Goal: Book appointment/travel/reservation

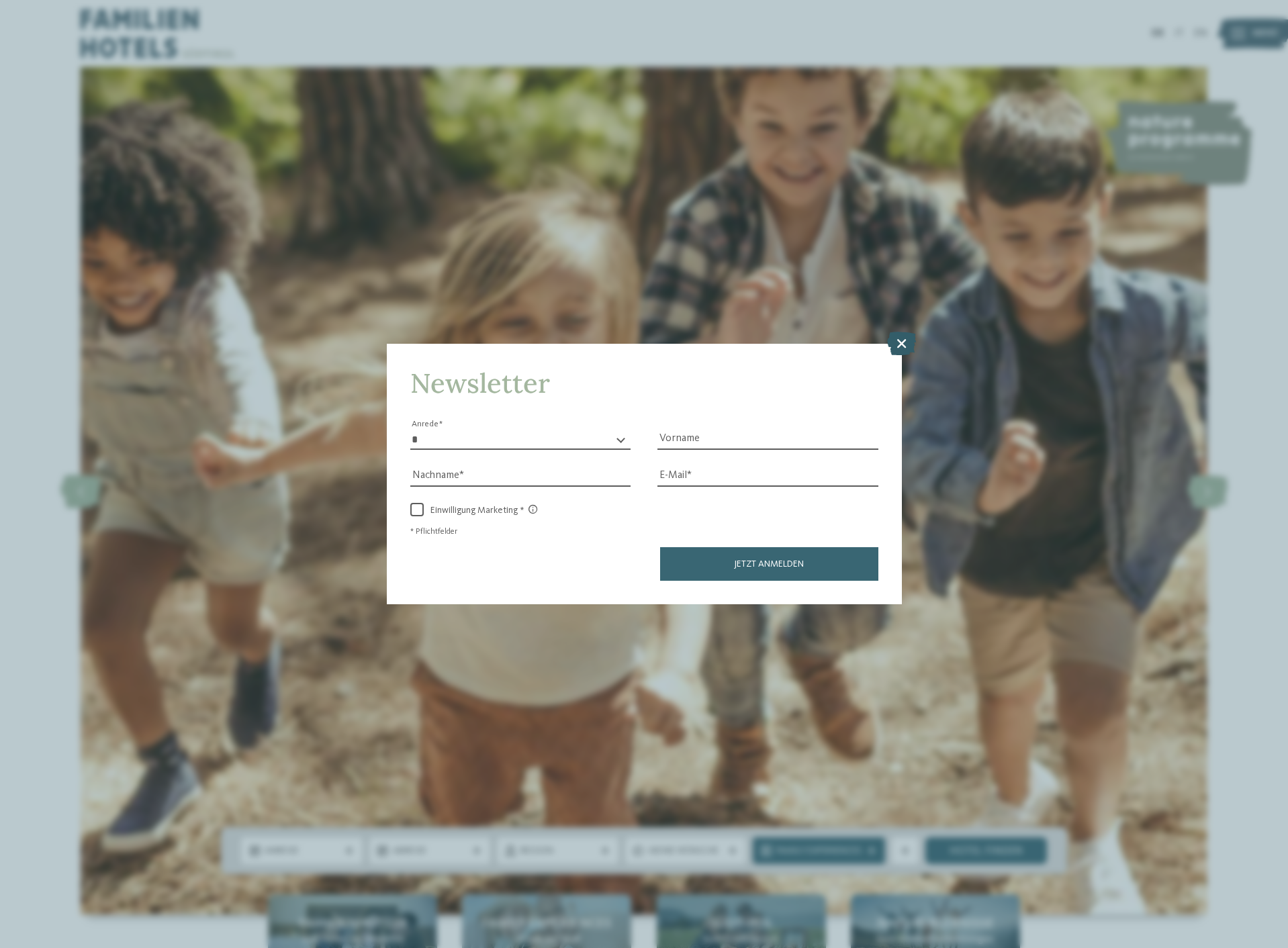
click at [900, 347] on icon at bounding box center [902, 343] width 29 height 23
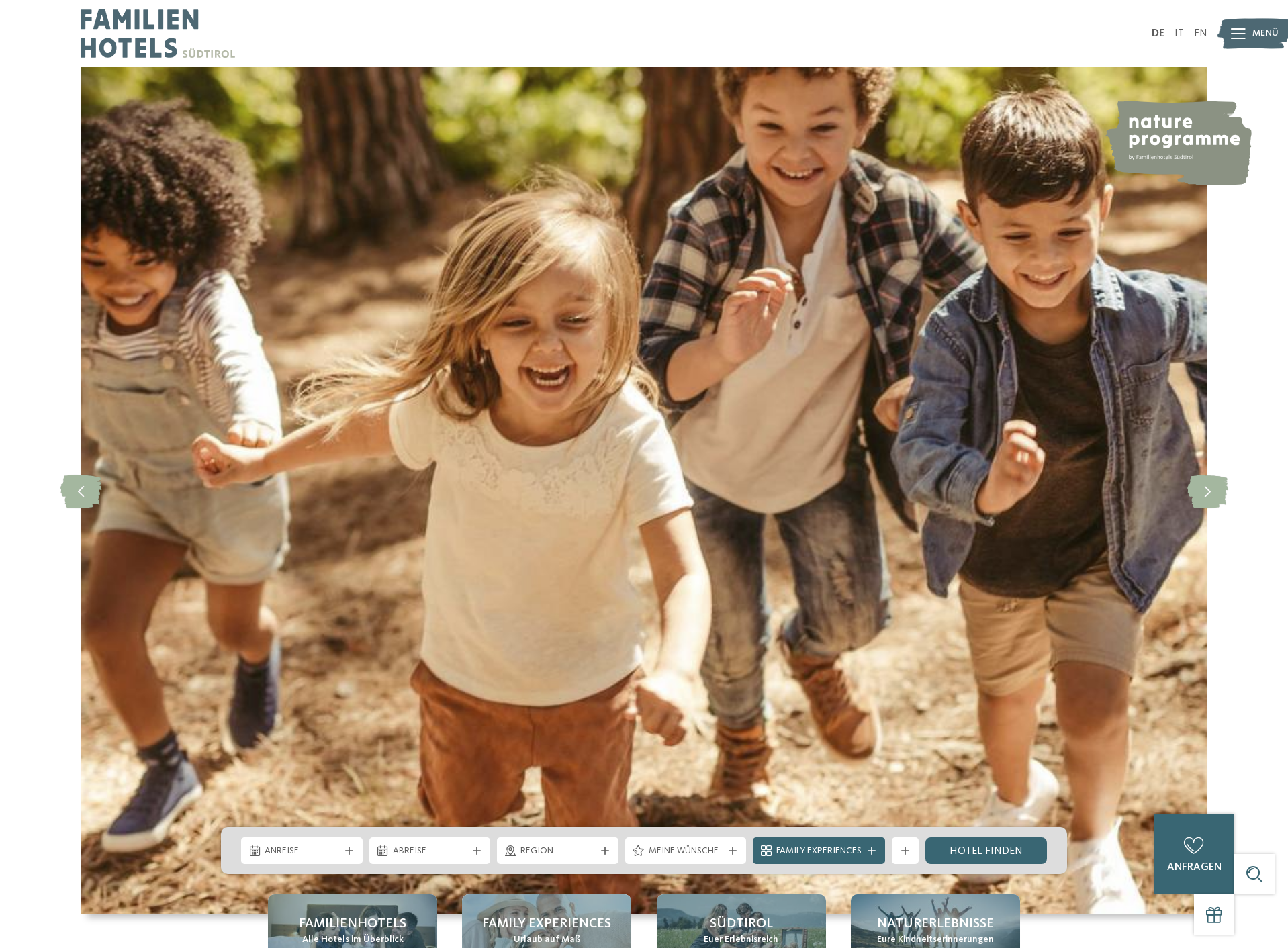
click at [292, 835] on div "Anreise Abreise" at bounding box center [644, 851] width 846 height 47
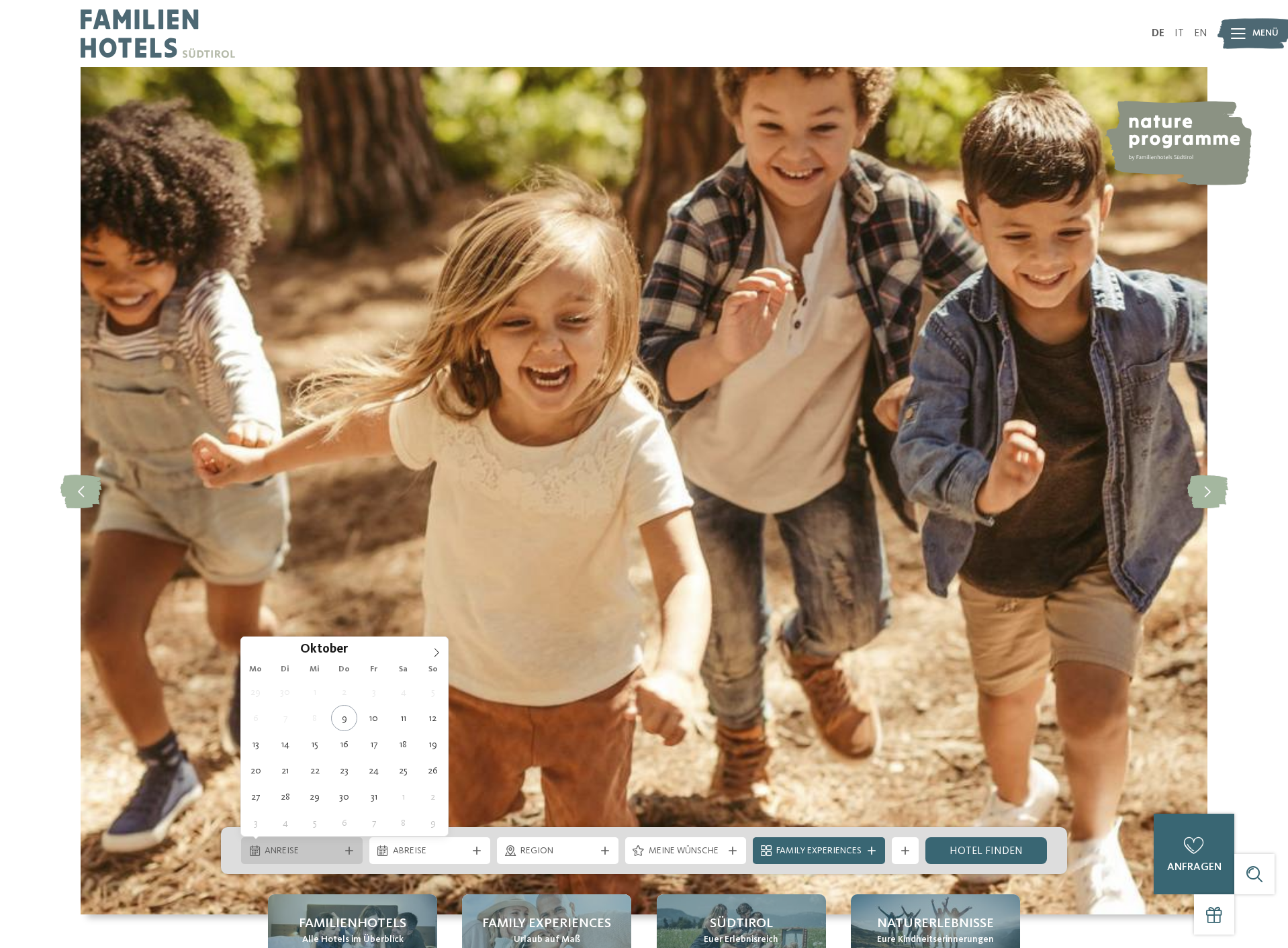
click at [292, 844] on div "Anreise" at bounding box center [302, 850] width 82 height 15
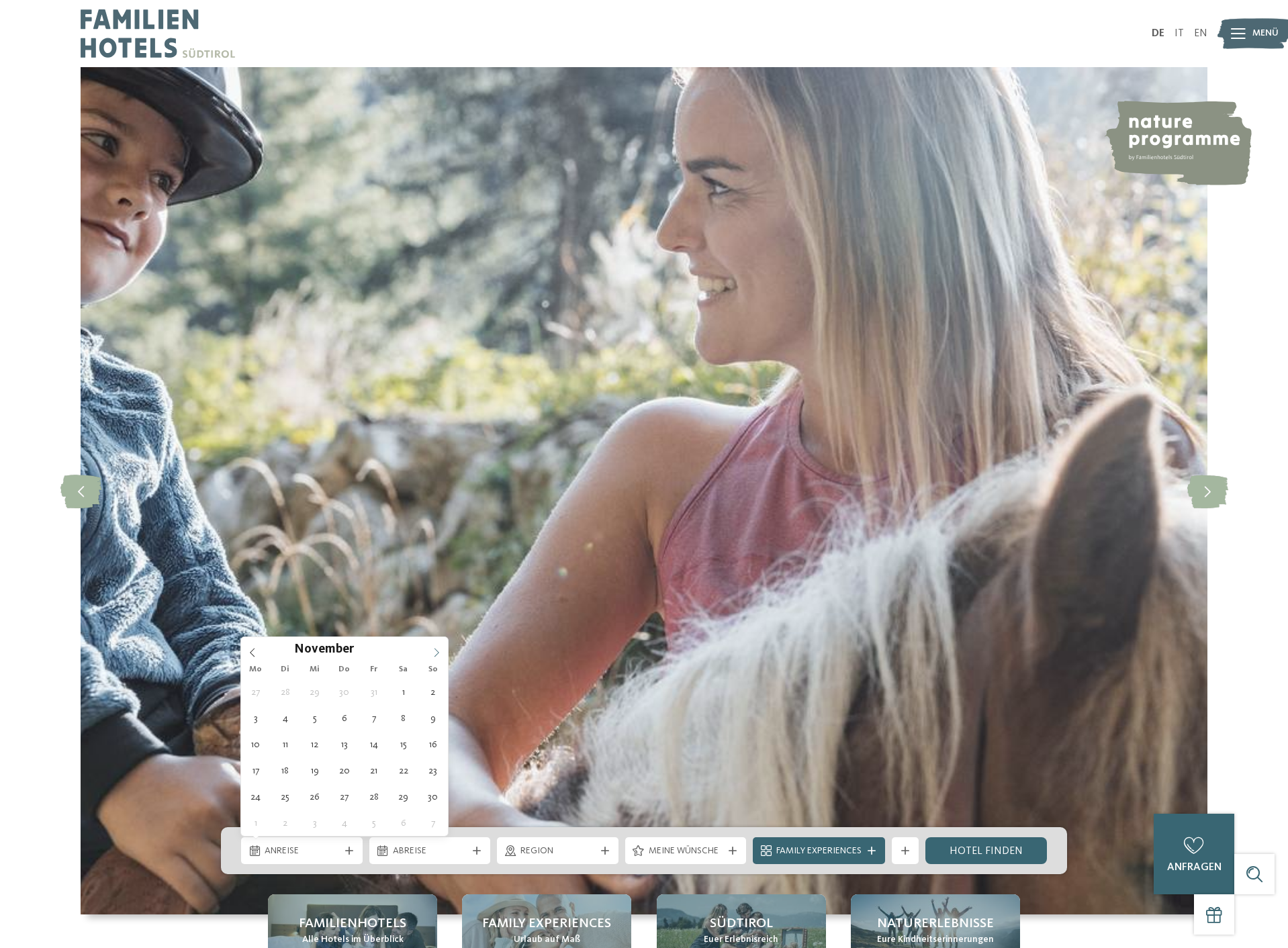
click at [435, 654] on icon at bounding box center [437, 653] width 10 height 10
type div "02.11.2025"
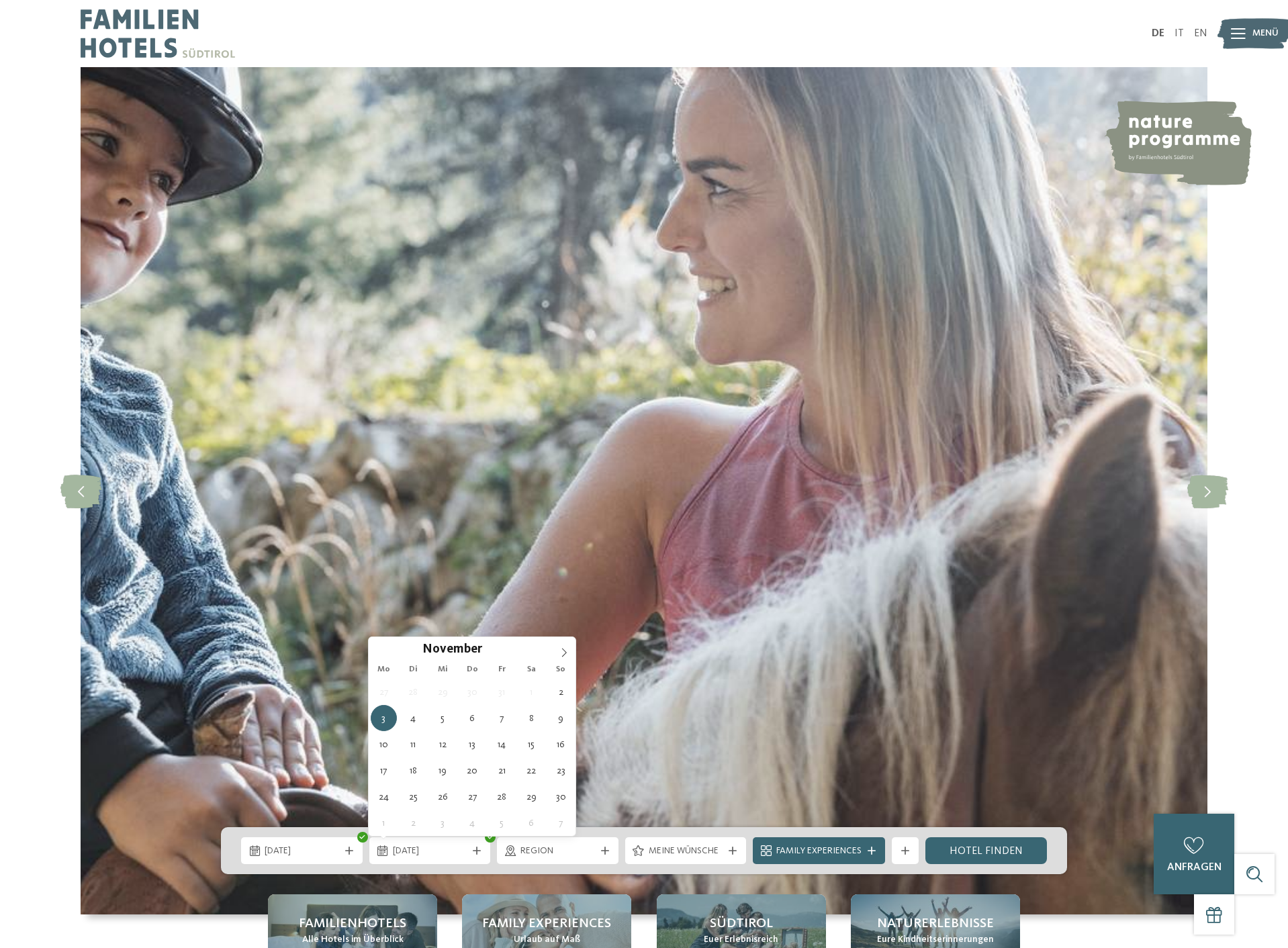
click at [428, 688] on div "27 28 29 30 31 1 2 3 4 5 6 7 8 9 10 11 12 13 14 15 16 17 18 19 20 21 22 23 24 2…" at bounding box center [471, 757] width 207 height 157
type div "06.11.2025"
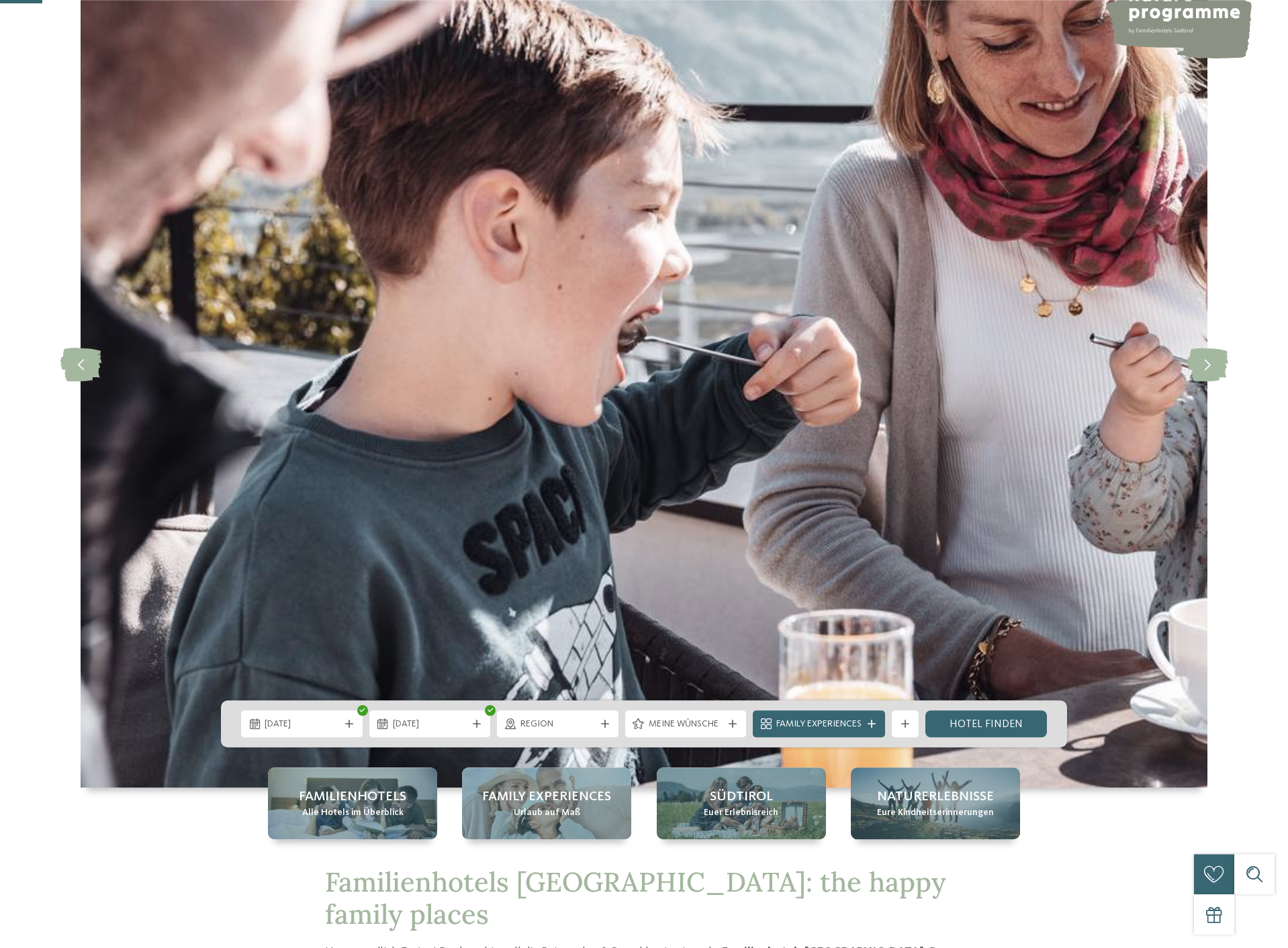
scroll to position [205, 0]
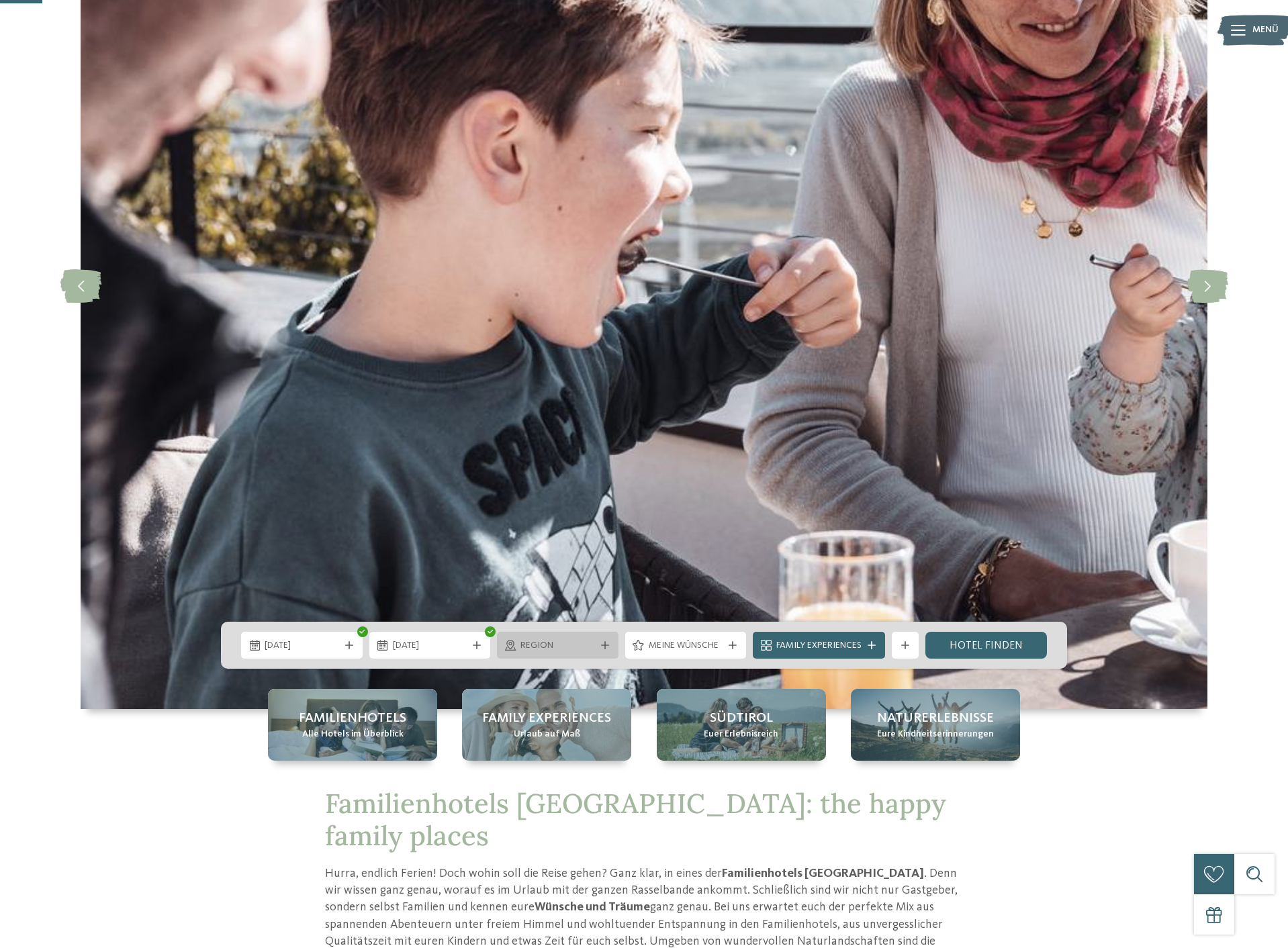
click at [562, 654] on div "Region" at bounding box center [558, 645] width 122 height 27
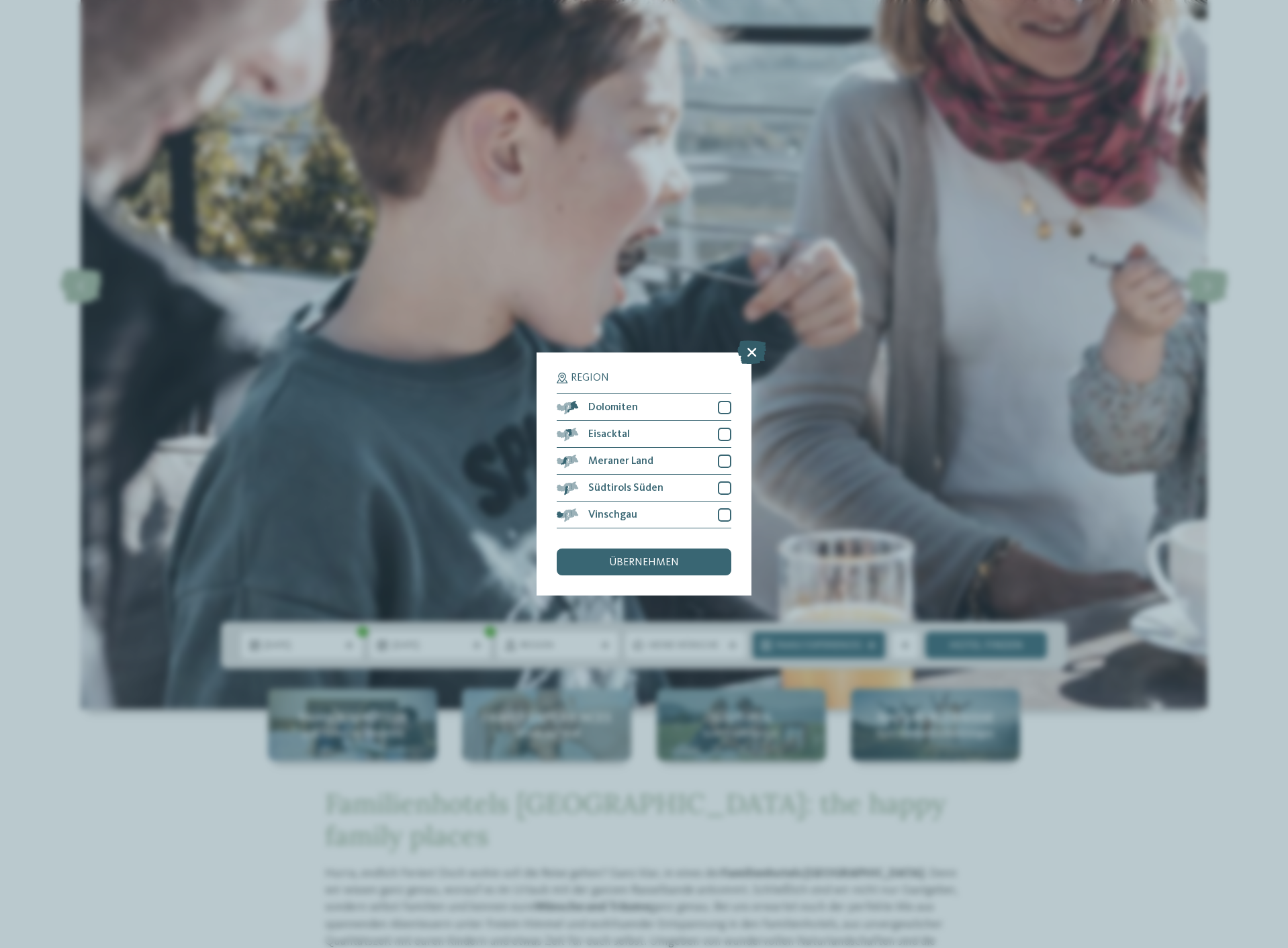
click at [748, 348] on icon at bounding box center [752, 352] width 29 height 23
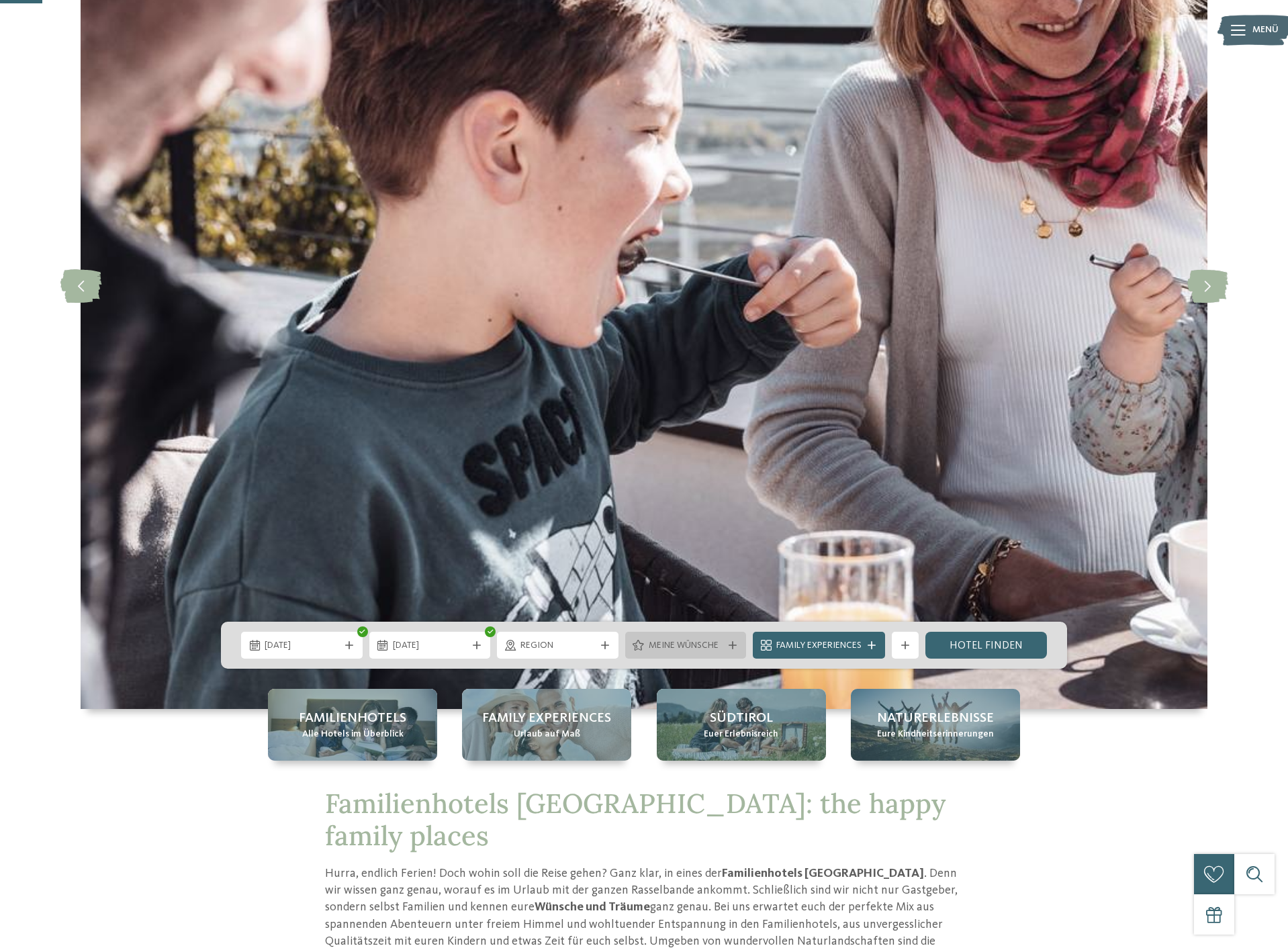
click at [727, 647] on div at bounding box center [732, 645] width 13 height 8
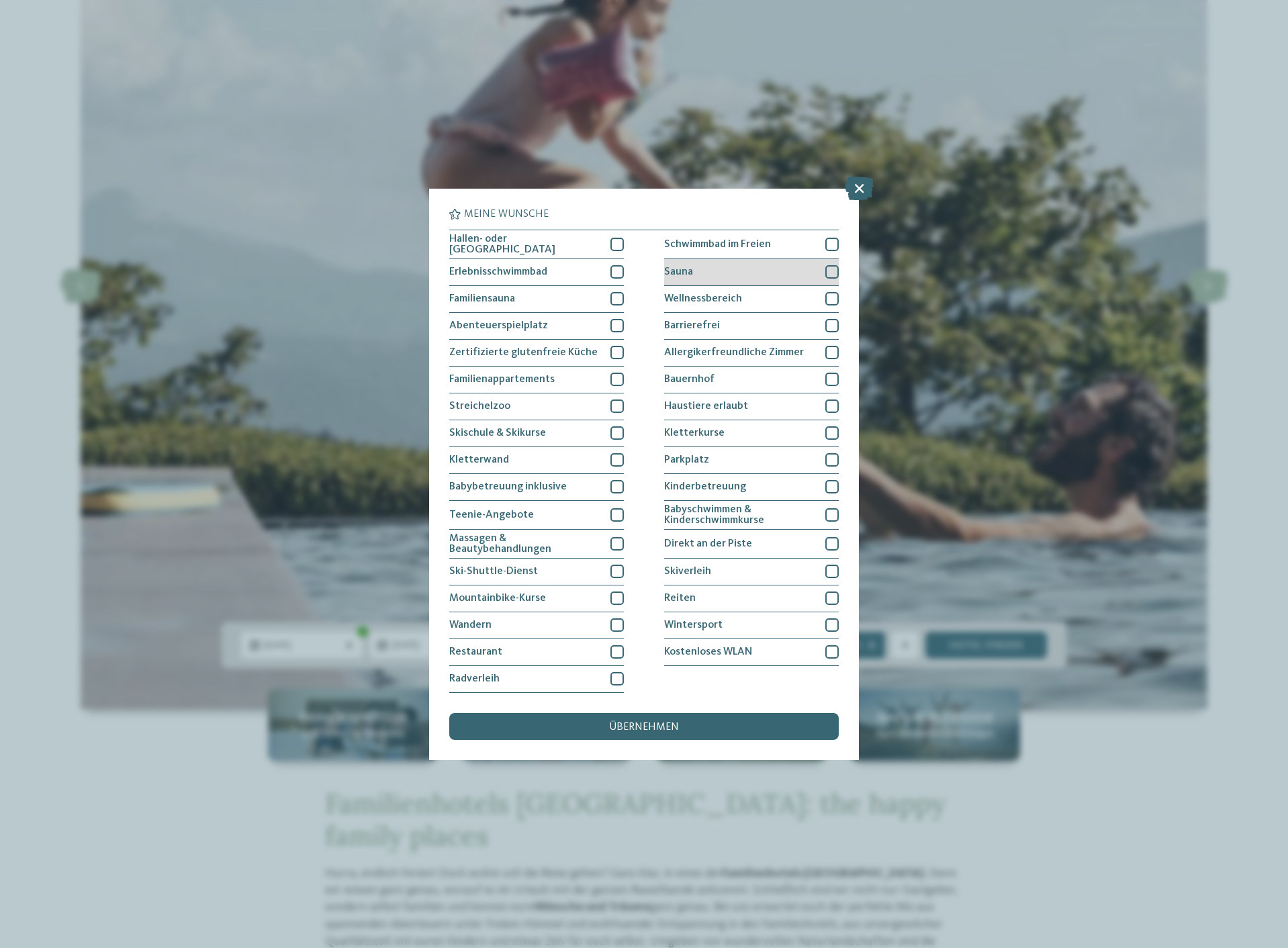
click at [832, 272] on div at bounding box center [831, 272] width 13 height 13
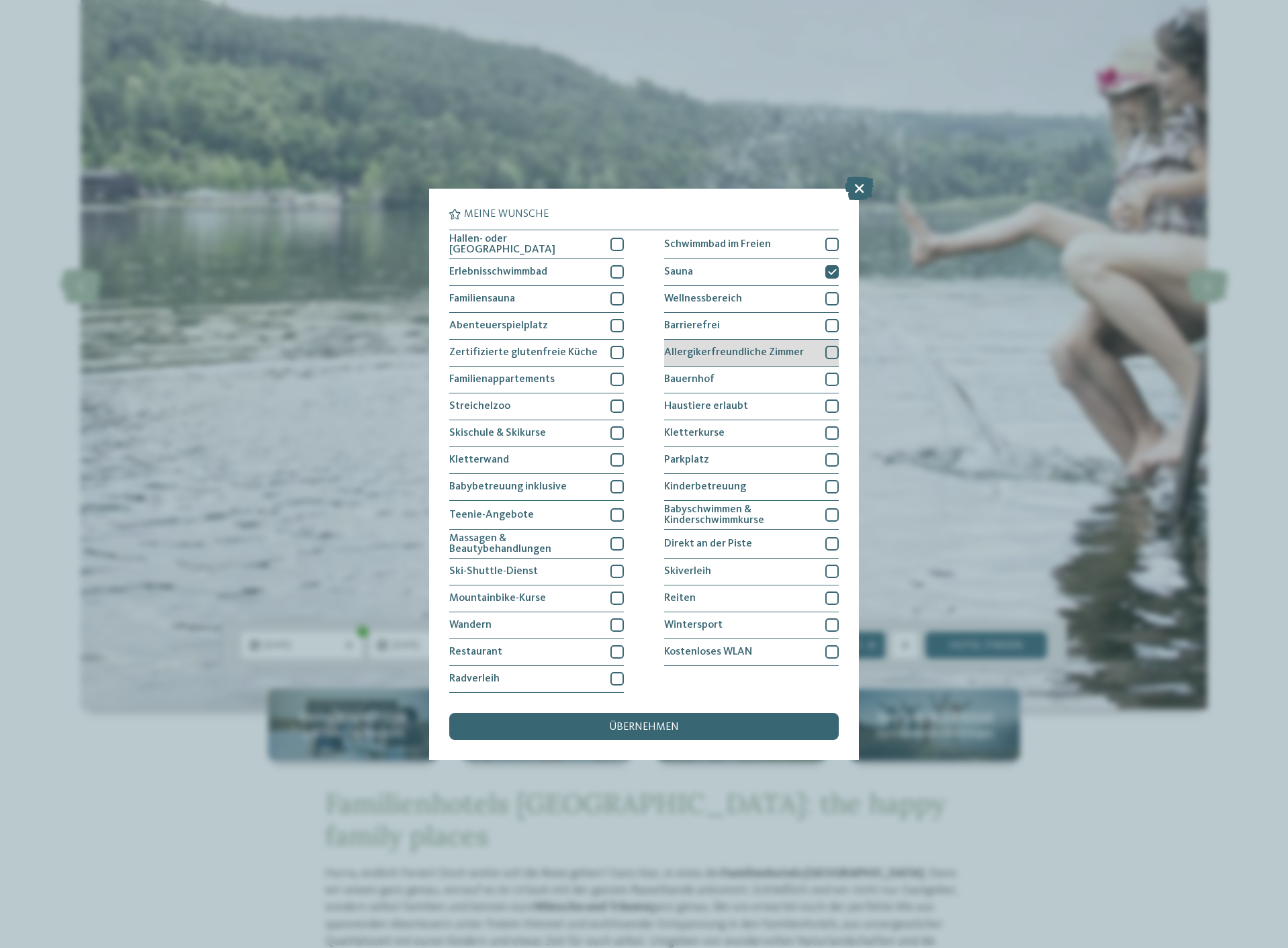
click at [832, 353] on div at bounding box center [831, 352] width 13 height 13
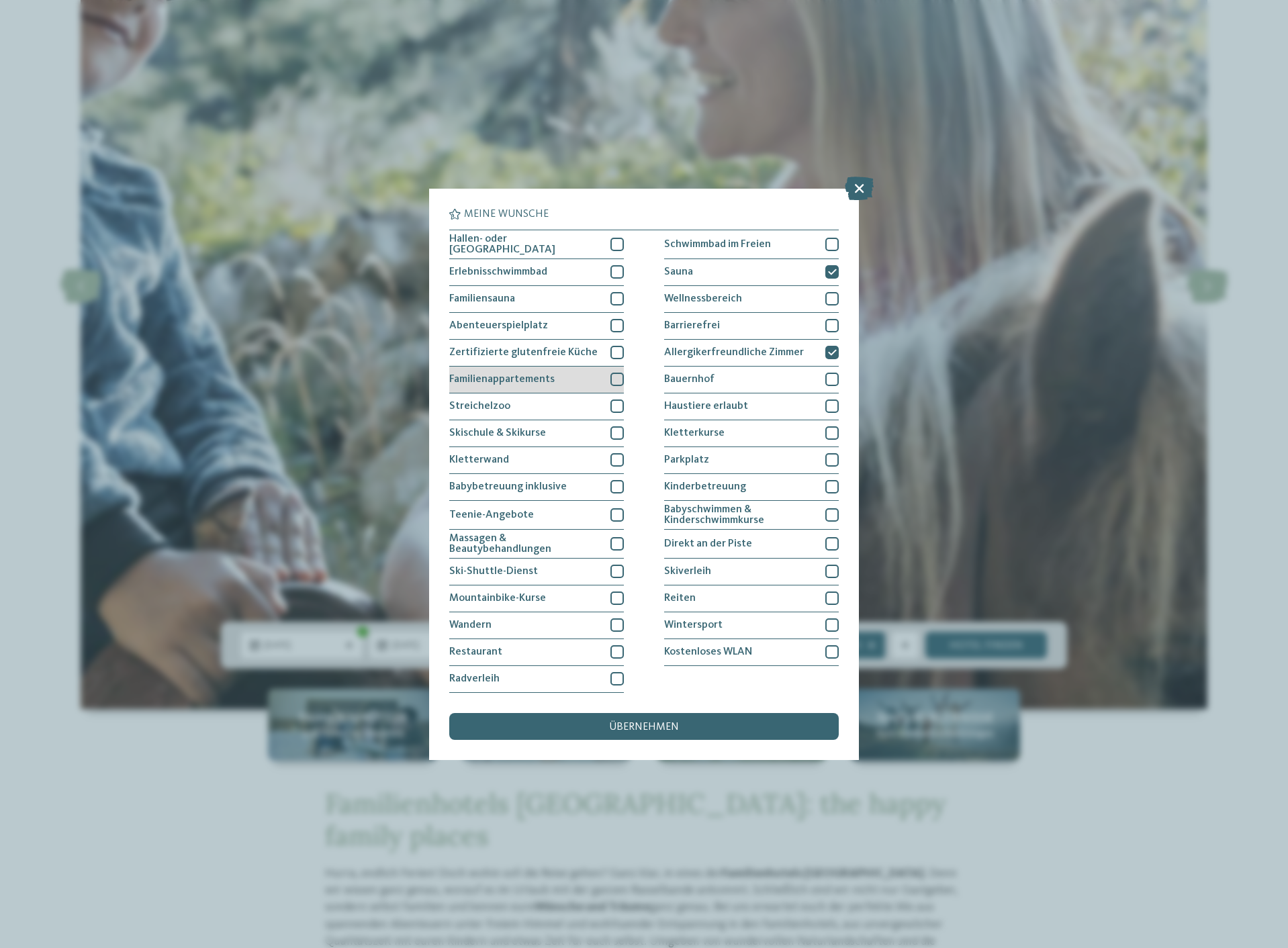
click at [560, 371] on div "Familienappartements" at bounding box center [536, 380] width 175 height 27
click at [552, 372] on div "Familienappartements" at bounding box center [536, 380] width 175 height 27
click at [568, 349] on span "Zertifizierte glutenfreie Küche" at bounding box center [523, 352] width 149 height 11
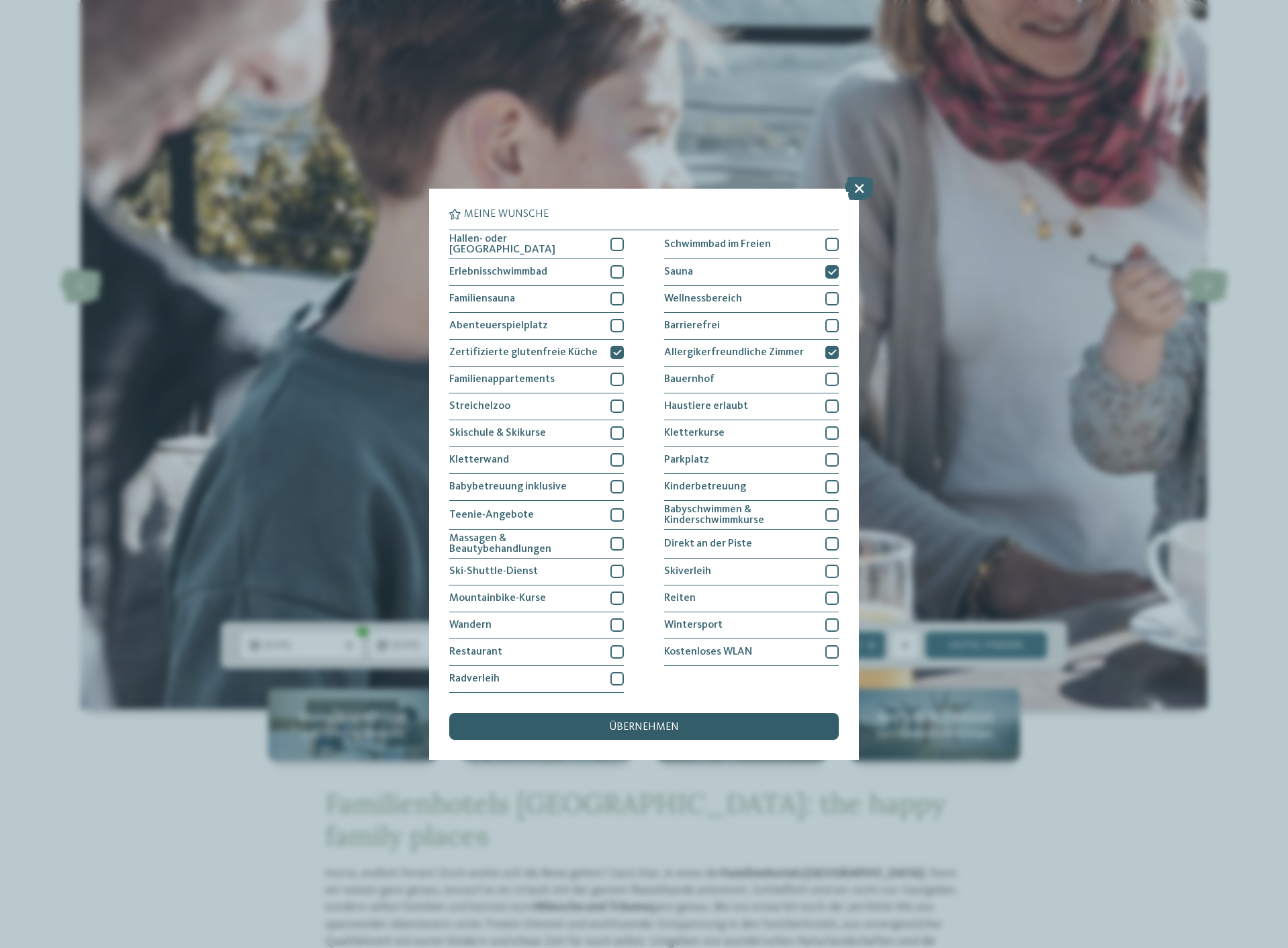
click at [567, 728] on div "übernehmen" at bounding box center [644, 726] width 390 height 27
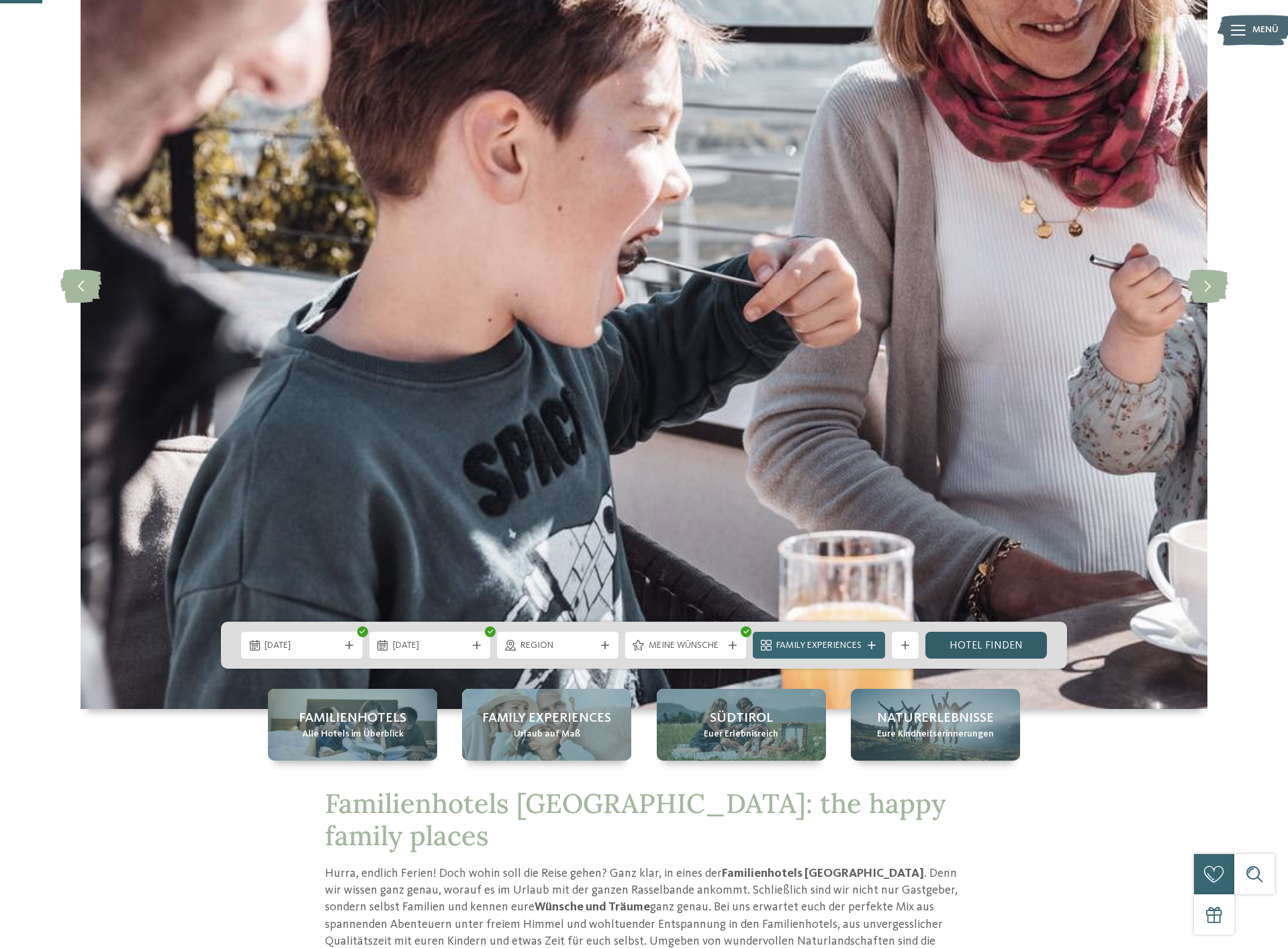
click at [983, 645] on link "Hotel finden" at bounding box center [986, 645] width 122 height 27
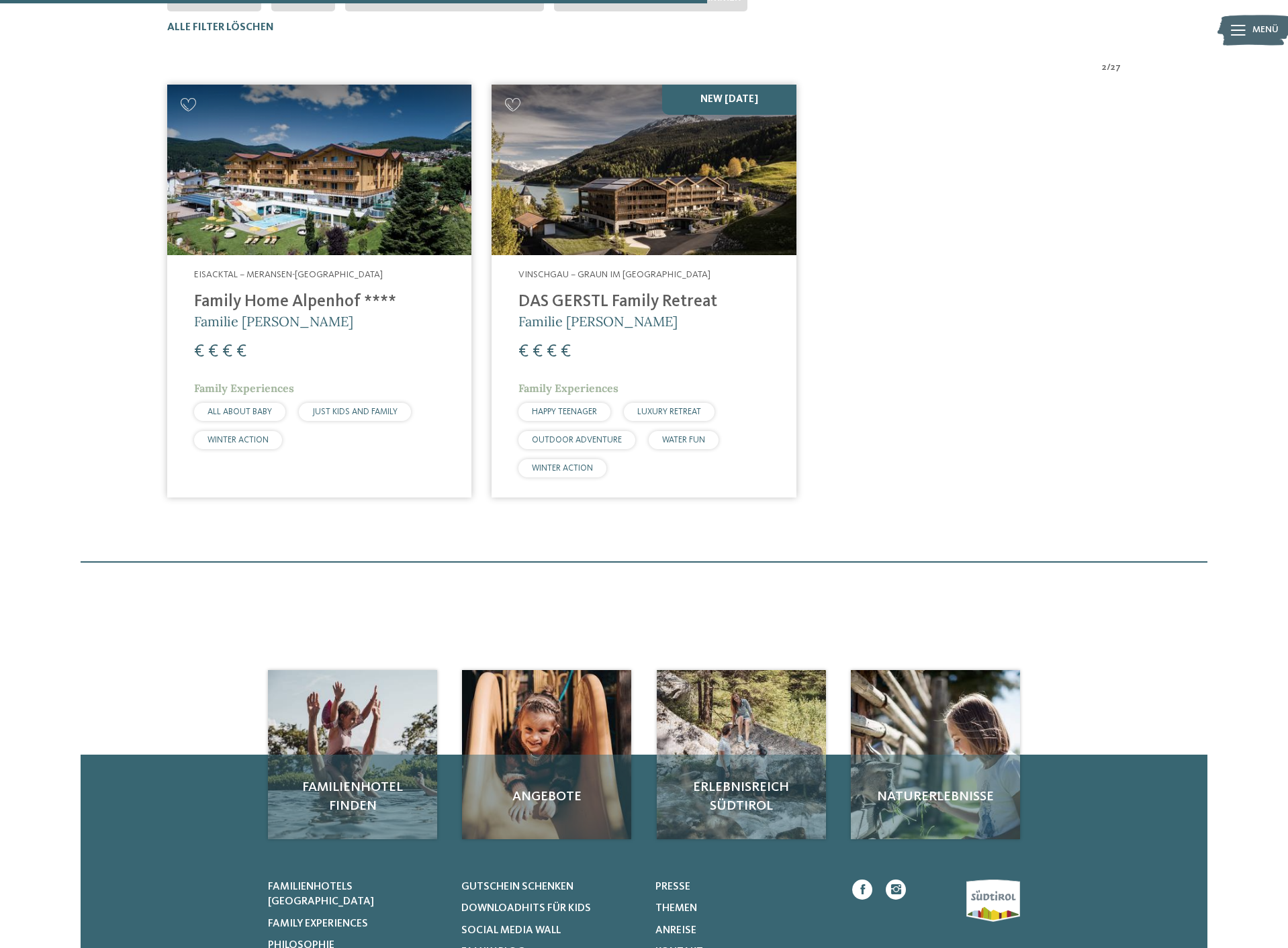
scroll to position [440, 0]
click at [551, 301] on h4 "DAS GERSTL Family Retreat" at bounding box center [643, 301] width 250 height 20
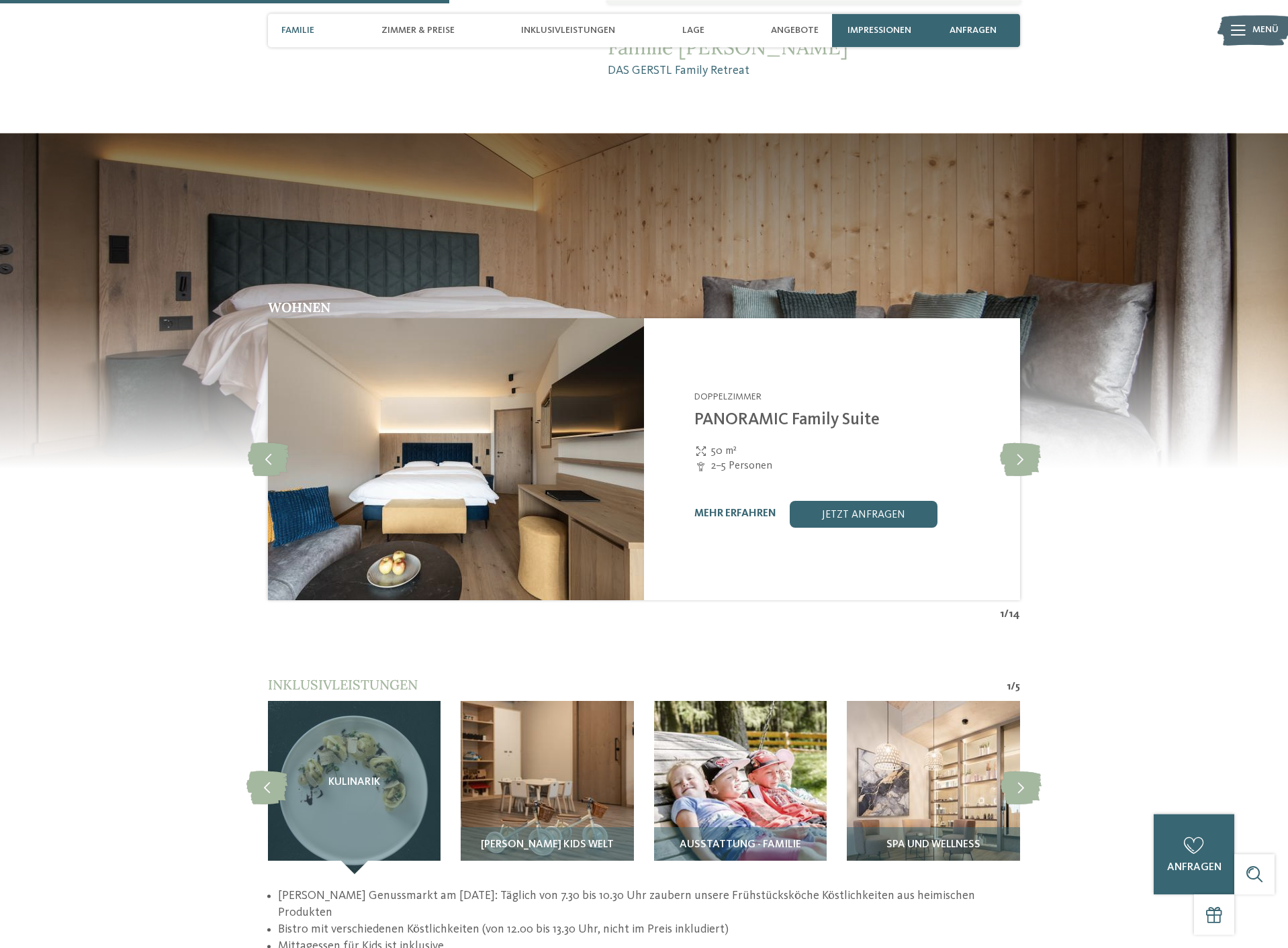
scroll to position [1506, 0]
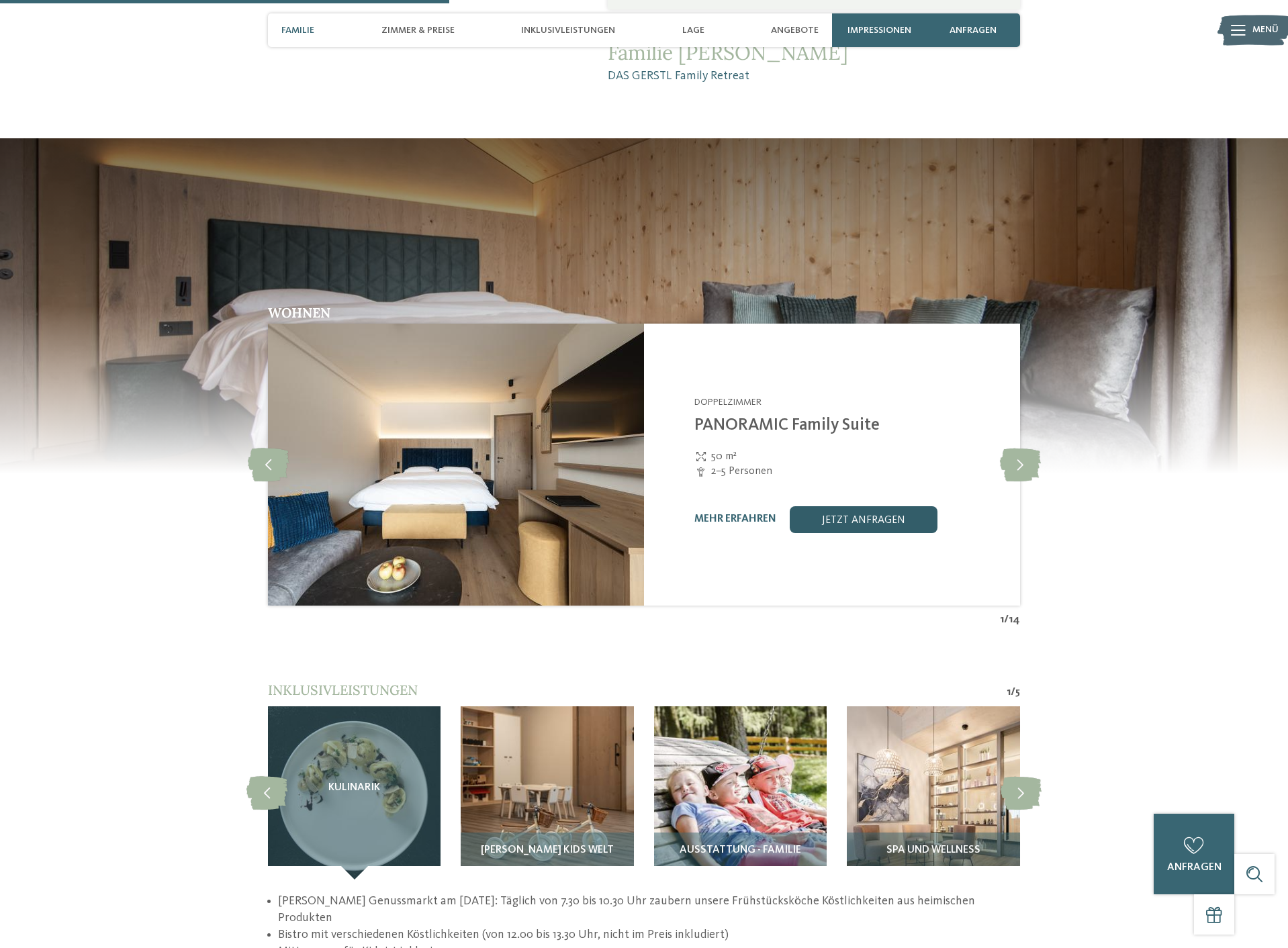
click at [806, 513] on link "jetzt anfragen" at bounding box center [864, 520] width 148 height 27
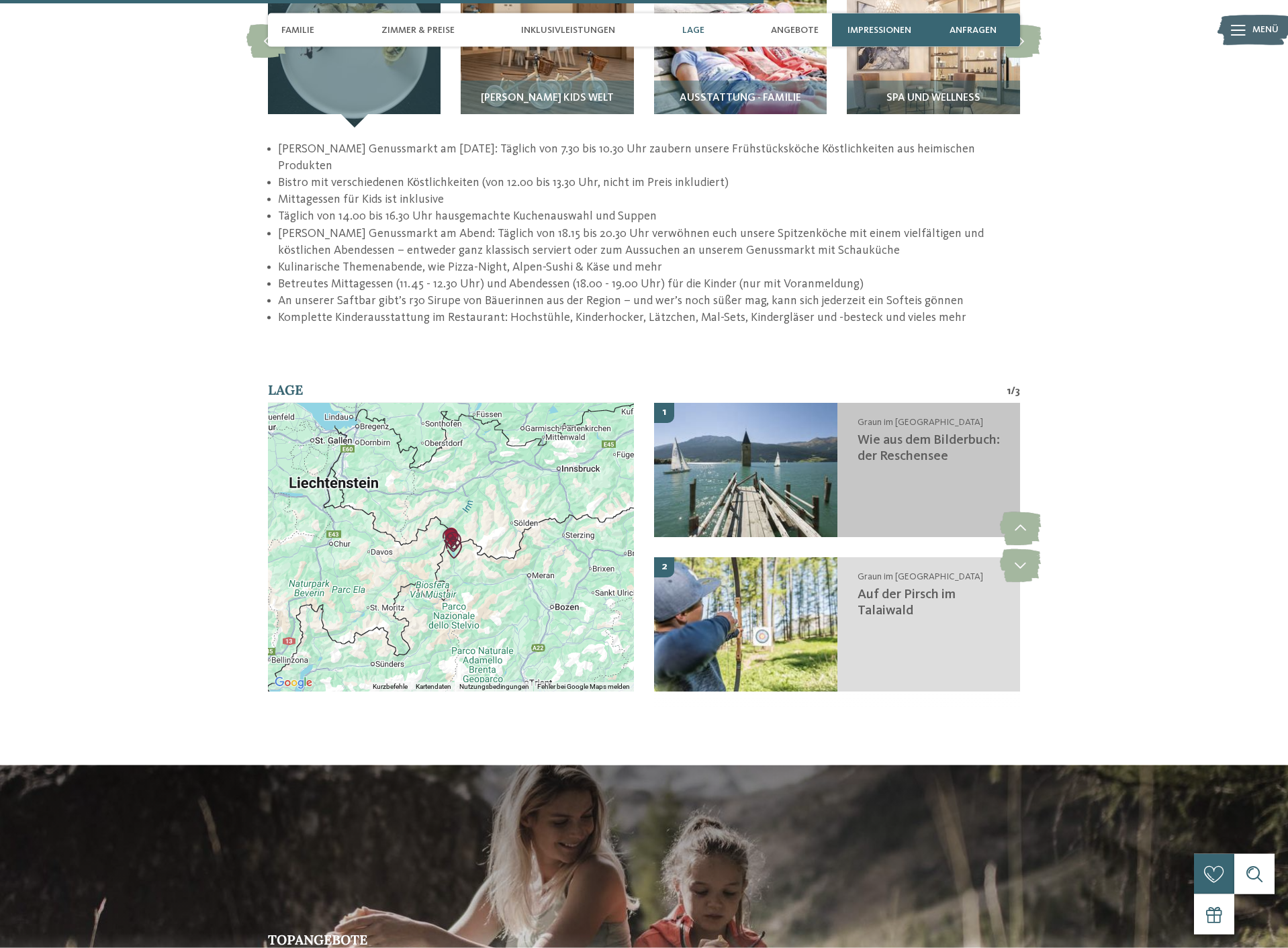
scroll to position [2139, 0]
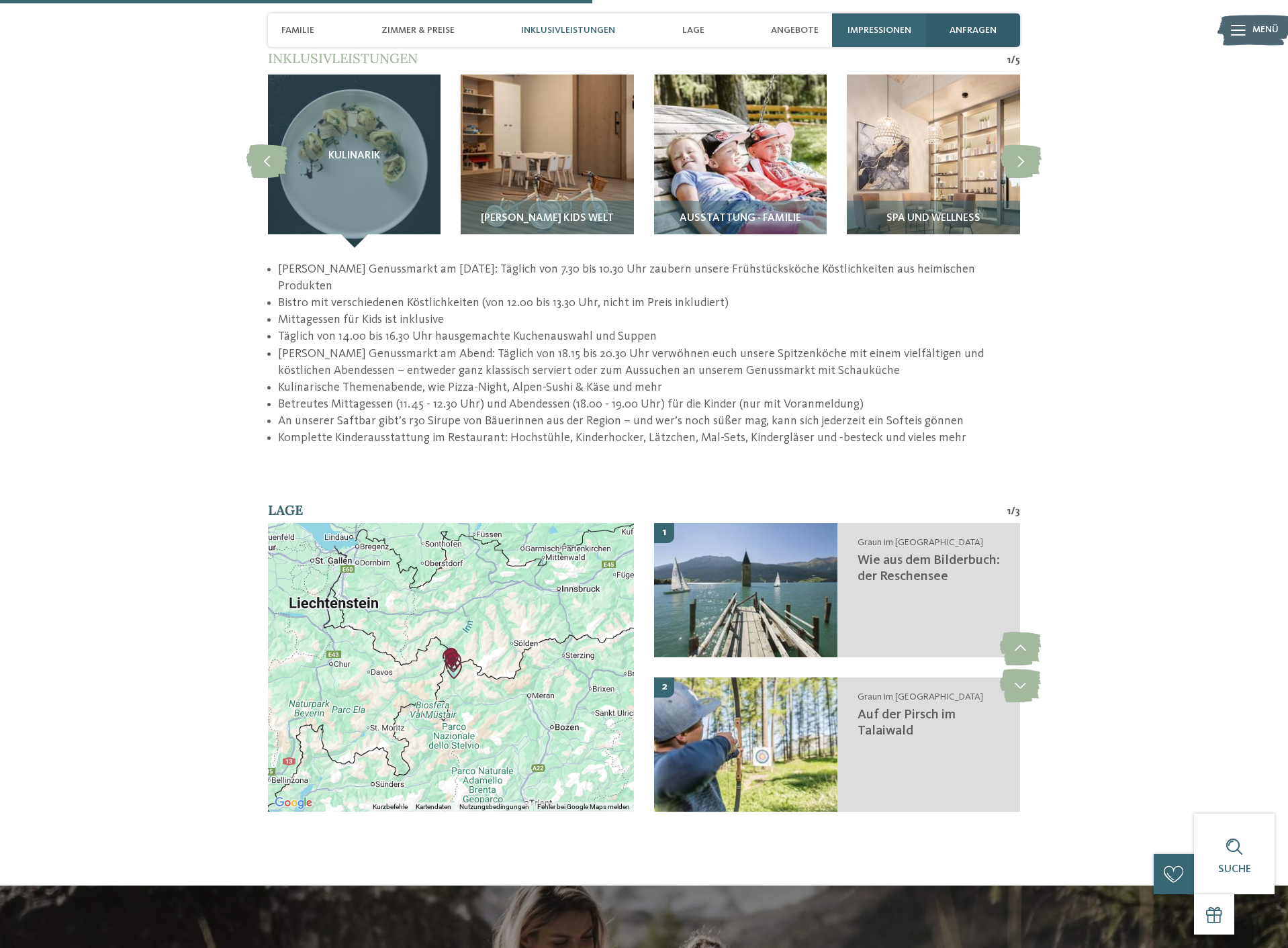
click at [996, 28] on span "anfragen" at bounding box center [973, 30] width 47 height 12
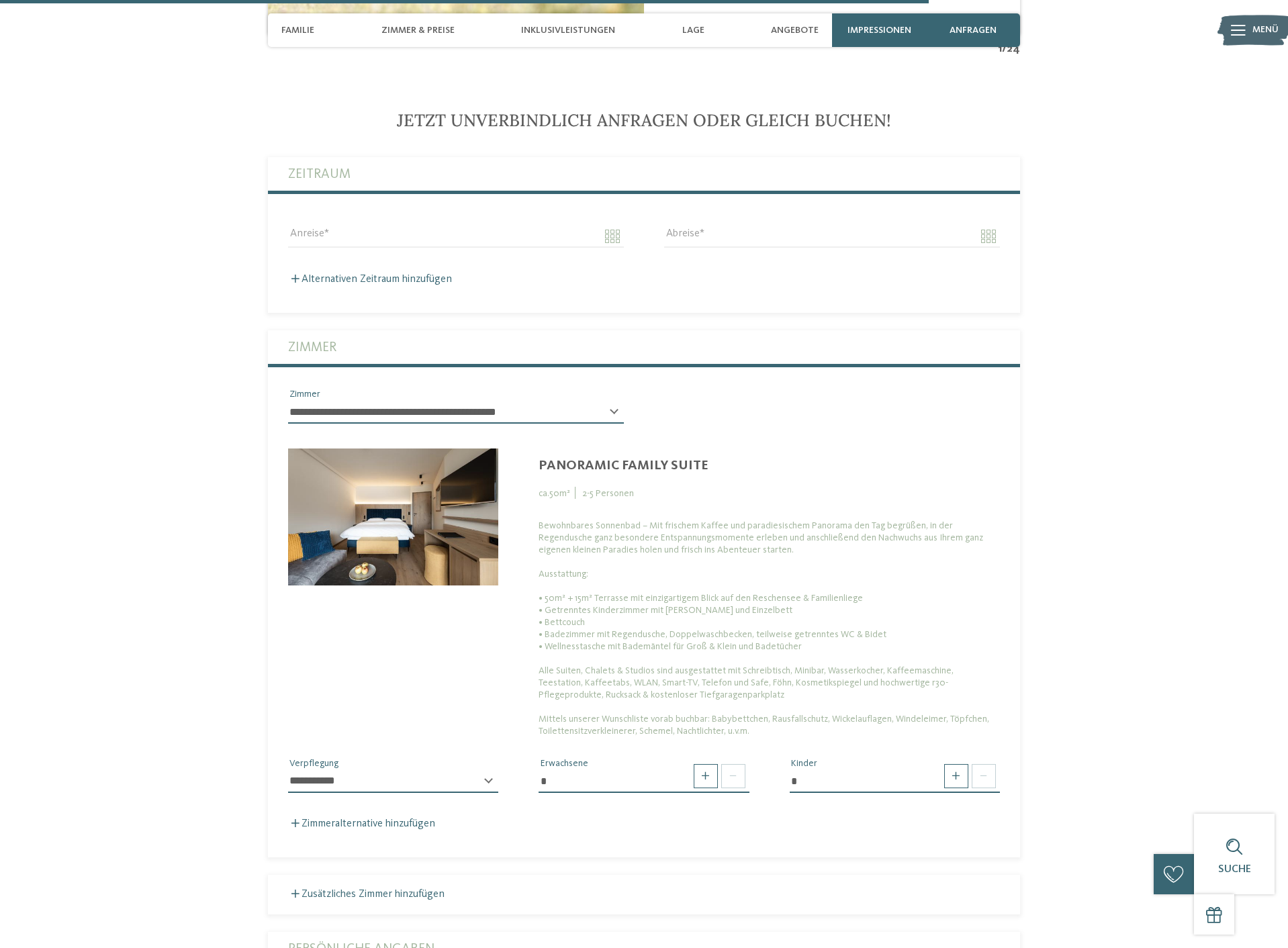
scroll to position [3485, 0]
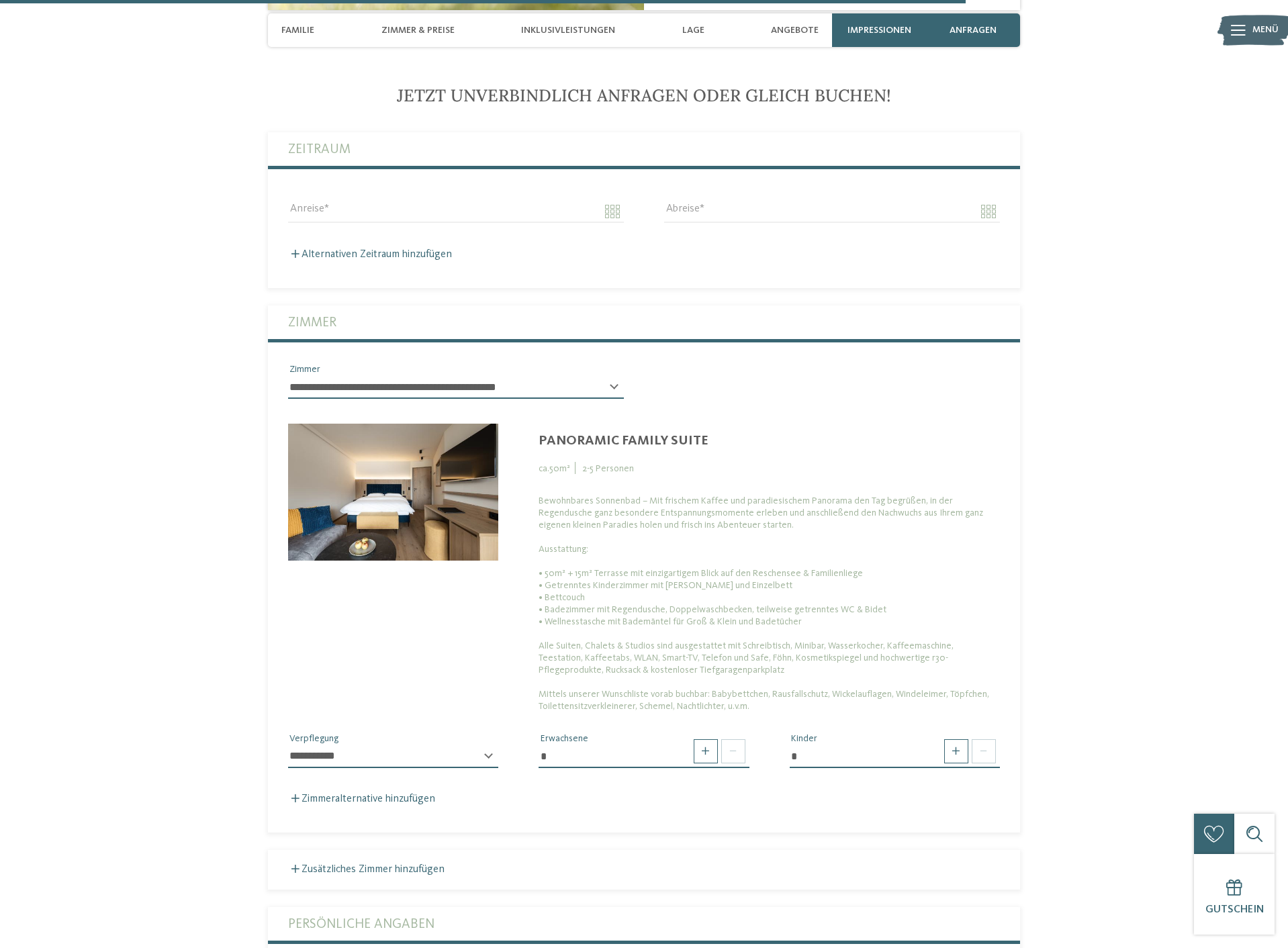
click at [288, 376] on select "**********" at bounding box center [456, 387] width 336 height 23
click at [424, 376] on select "**********" at bounding box center [456, 387] width 336 height 23
click at [288, 376] on select "**********" at bounding box center [456, 387] width 336 height 23
select select
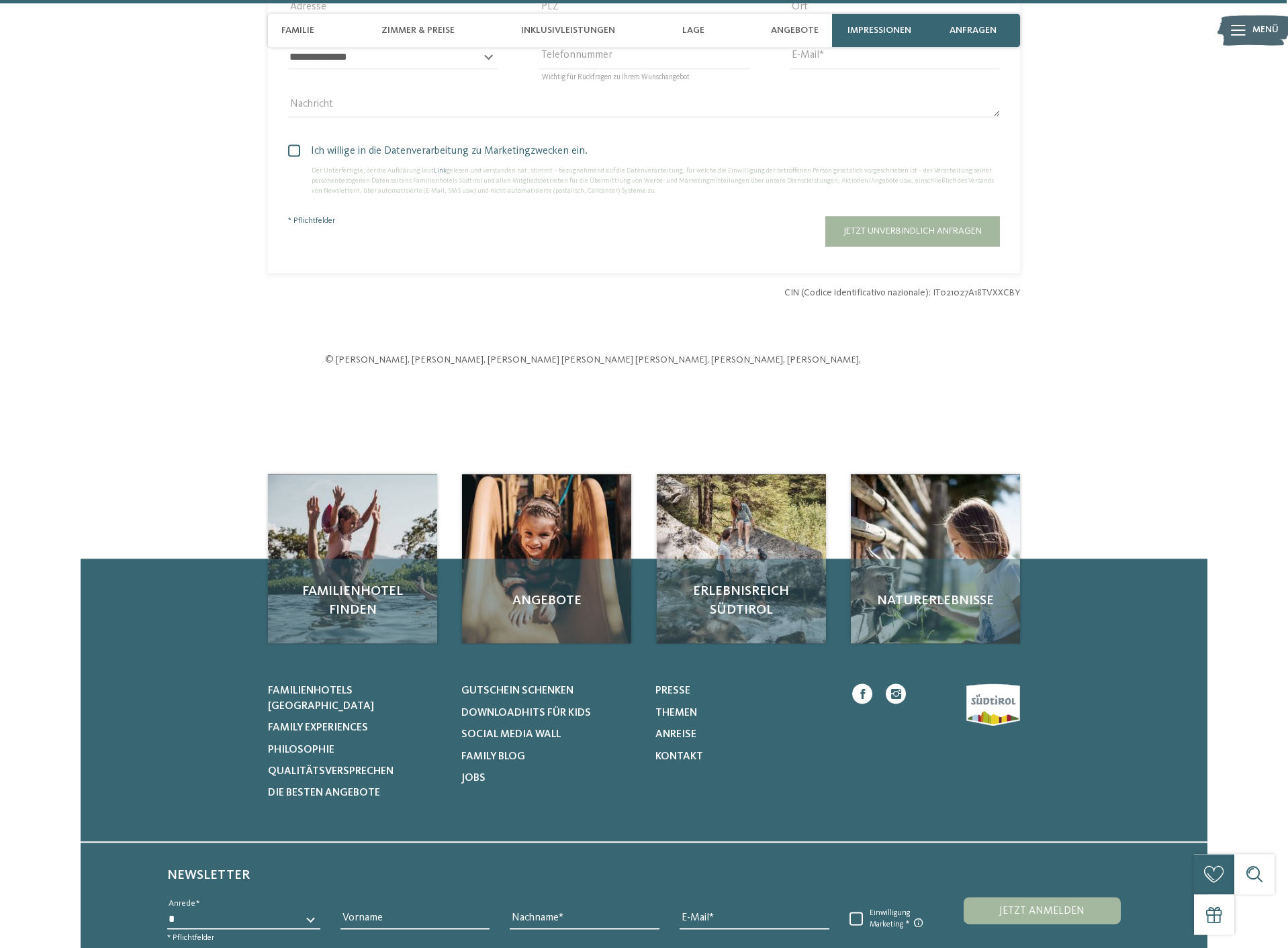
scroll to position [4046, 0]
